Goal: Information Seeking & Learning: Understand process/instructions

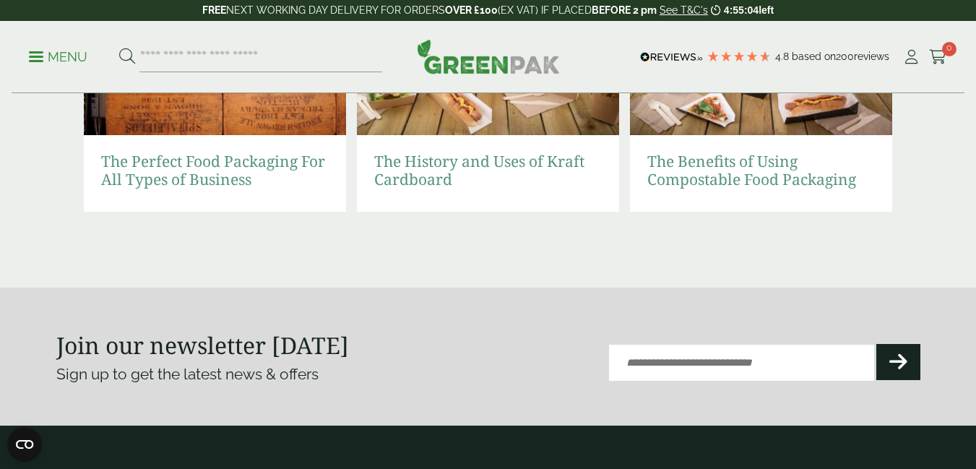
scroll to position [3251, 0]
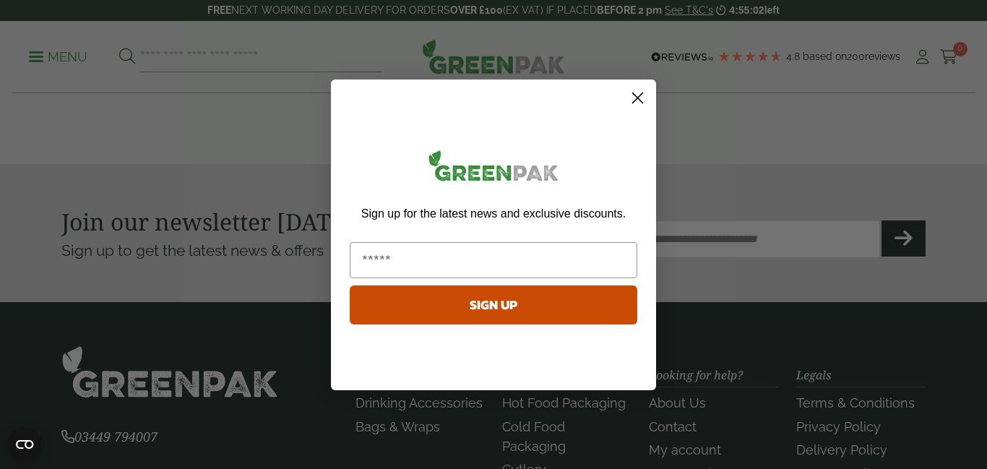
click at [632, 99] on circle "Close dialog" at bounding box center [638, 97] width 24 height 24
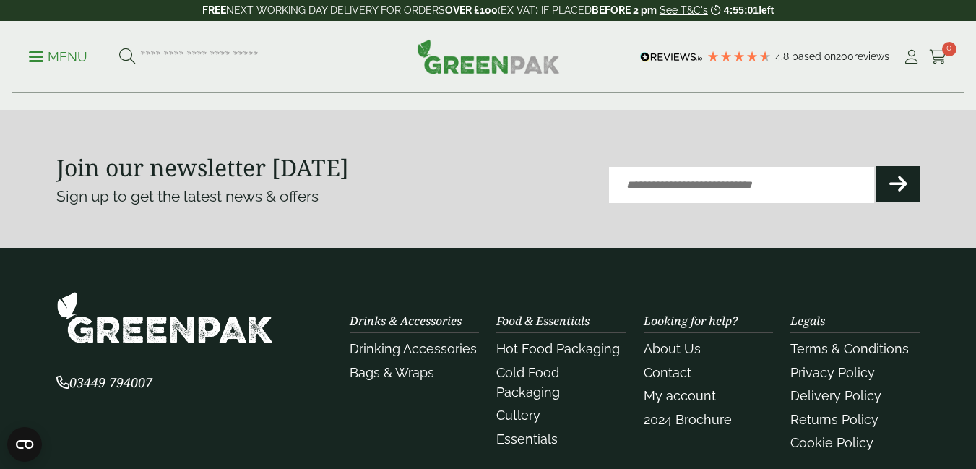
scroll to position [3323, 0]
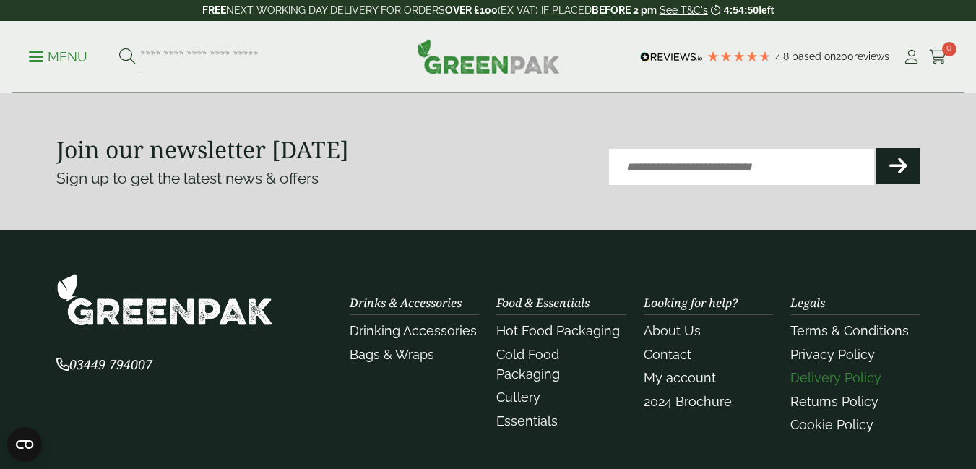
click at [862, 381] on link "Delivery Policy" at bounding box center [835, 377] width 91 height 15
